Goal: Task Accomplishment & Management: Manage account settings

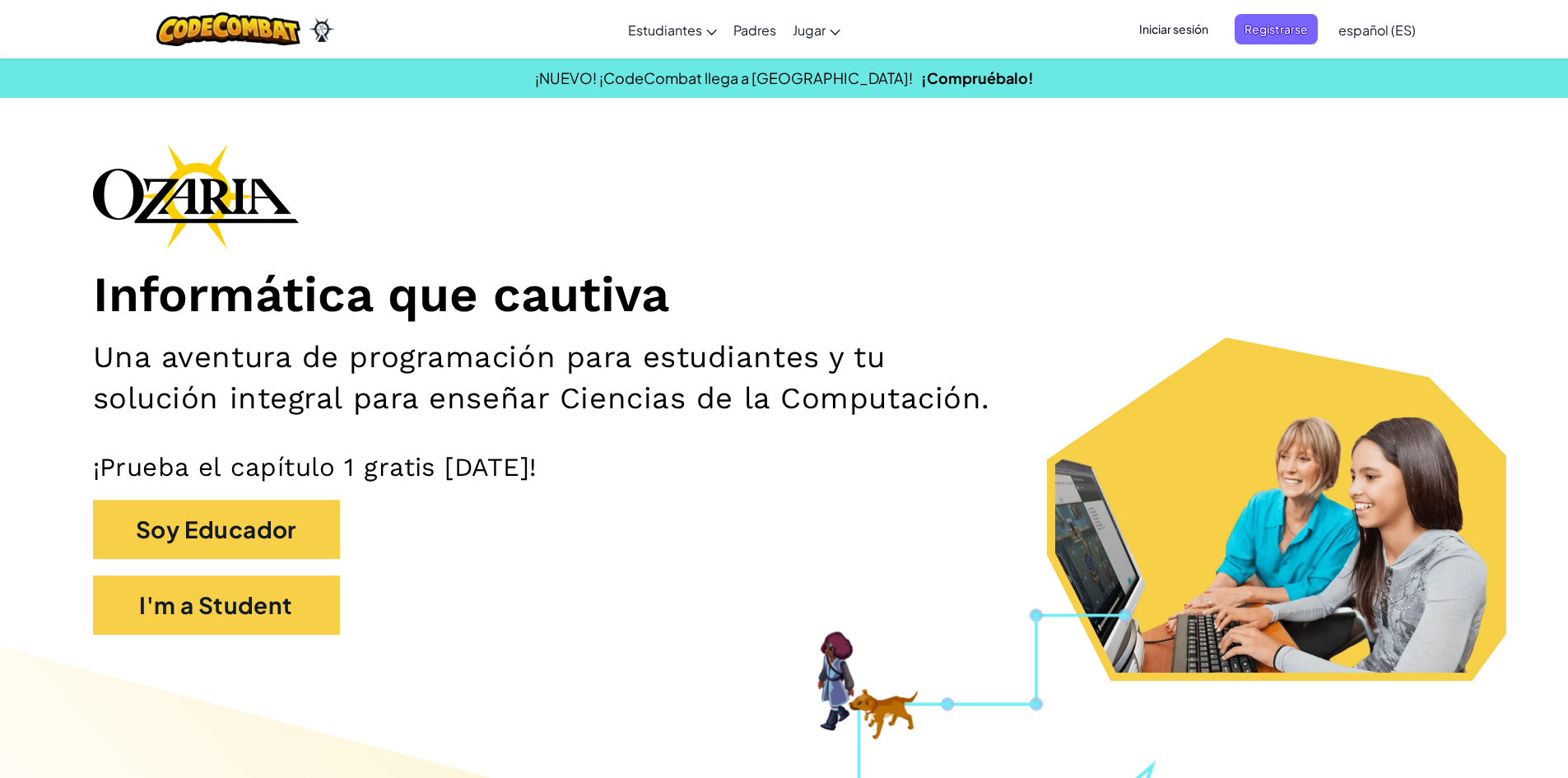
click at [1494, 340] on section "Informática que cautiva Una aventura de programación para estudiantes y tu solu…" at bounding box center [784, 412] width 1498 height 537
click at [1160, 30] on span "Iniciar sesión" at bounding box center [1174, 28] width 89 height 30
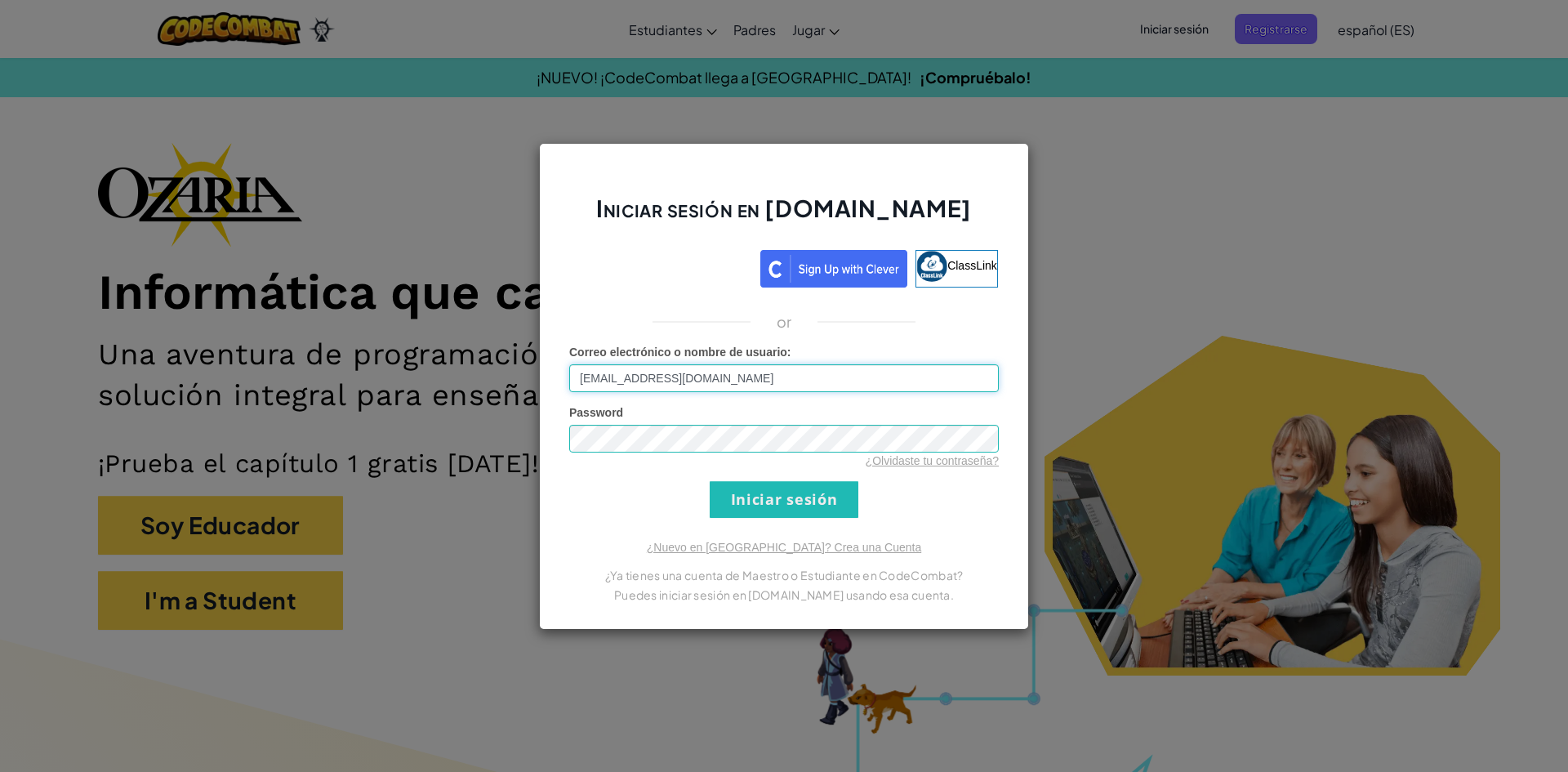
type input "[EMAIL_ADDRESS][DOMAIN_NAME]"
click at [709, 481] on input "Iniciar sesión" at bounding box center [784, 500] width 148 height 37
drag, startPoint x: 796, startPoint y: 473, endPoint x: 789, endPoint y: 502, distance: 29.8
click at [789, 502] on form "Correo electrónico o nombre de usuario : [EMAIL_ADDRESS][DOMAIN_NAME] Password …" at bounding box center [784, 430] width 429 height 174
click at [789, 502] on input "Iniciar sesión" at bounding box center [784, 500] width 148 height 37
